Goal: Check status: Check status

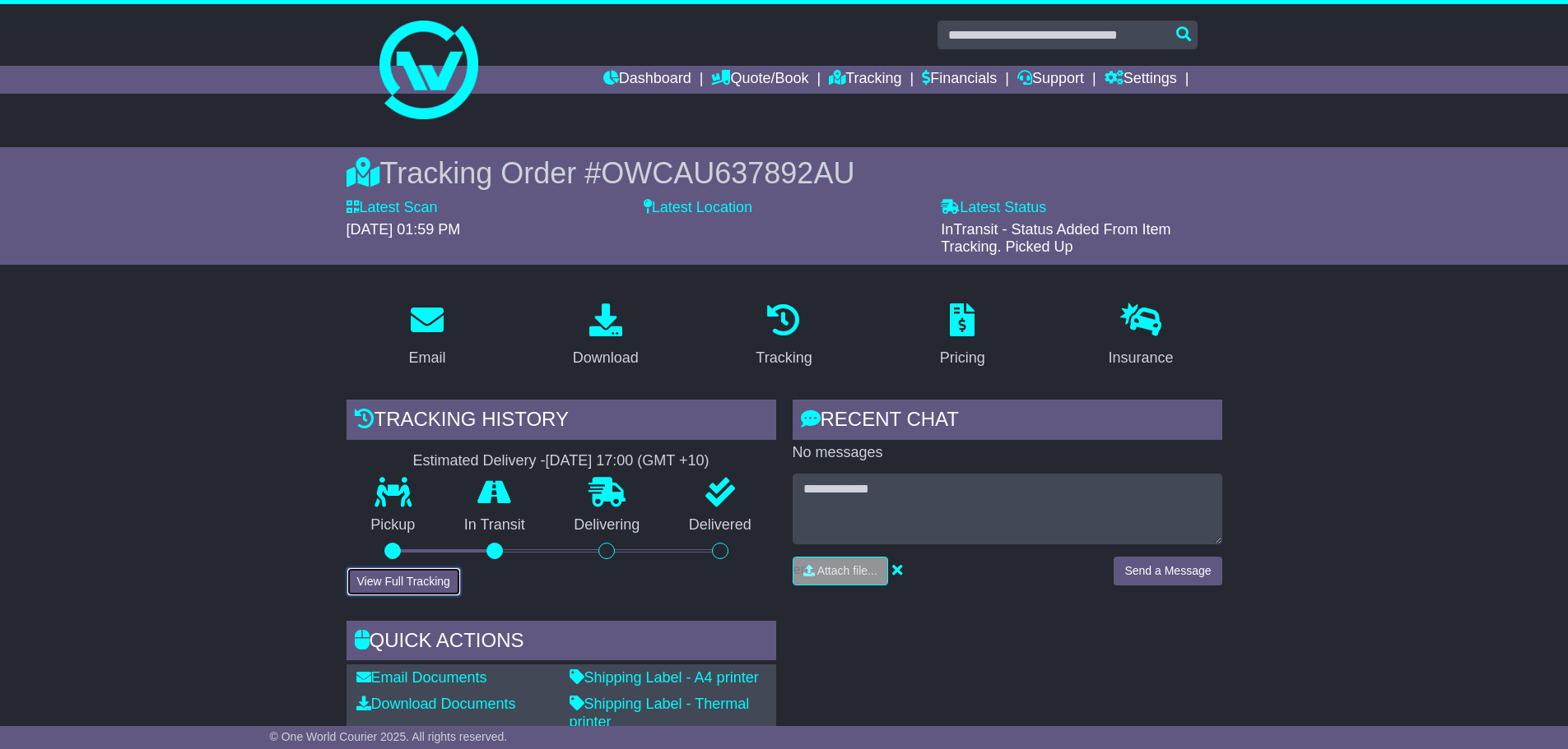
click at [408, 579] on button "View Full Tracking" at bounding box center [403, 581] width 115 height 29
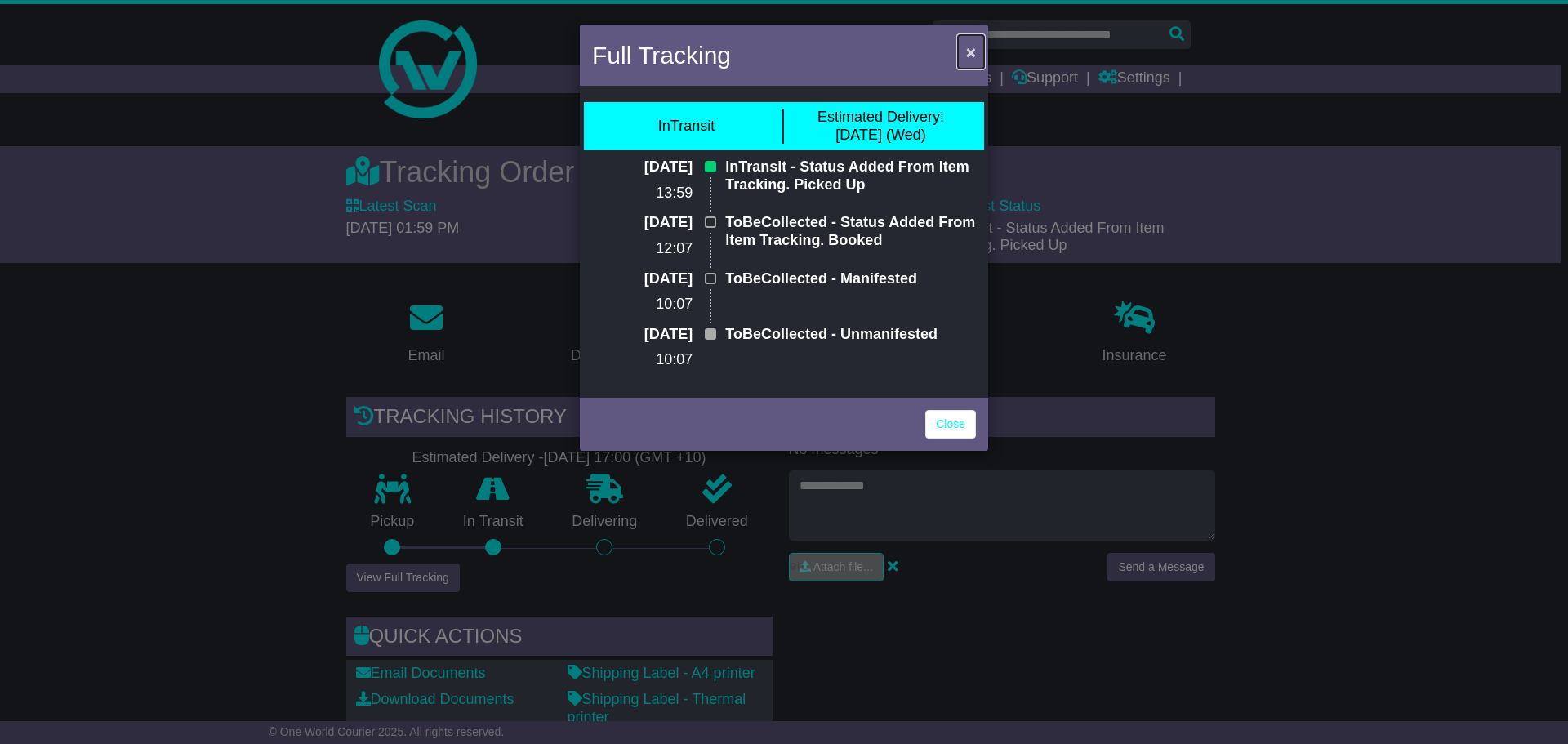
click at [972, 56] on span "×" at bounding box center [970, 52] width 10 height 19
